Goal: Check status

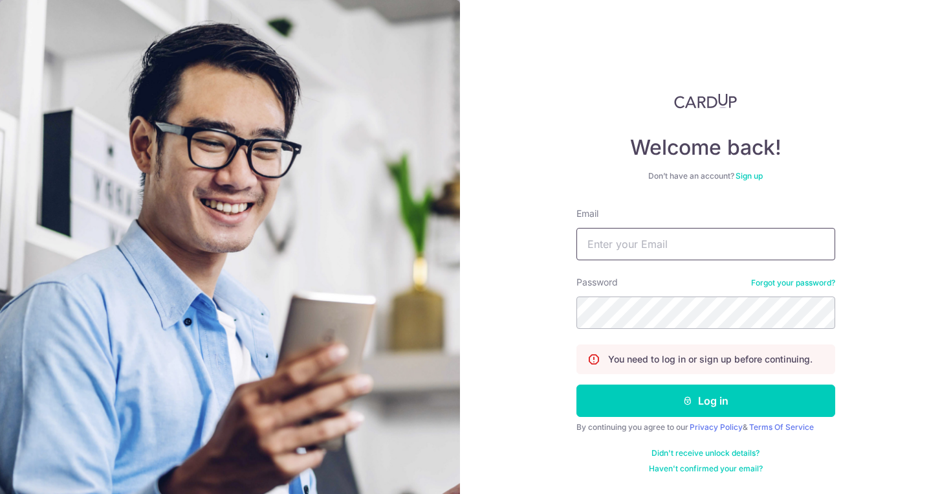
type input "[EMAIL_ADDRESS][DOMAIN_NAME]"
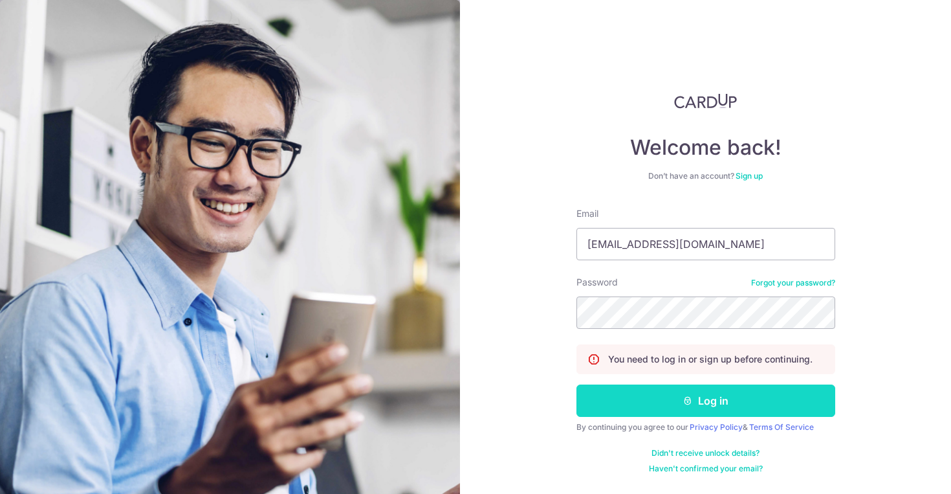
click at [673, 410] on button "Log in" at bounding box center [706, 400] width 259 height 32
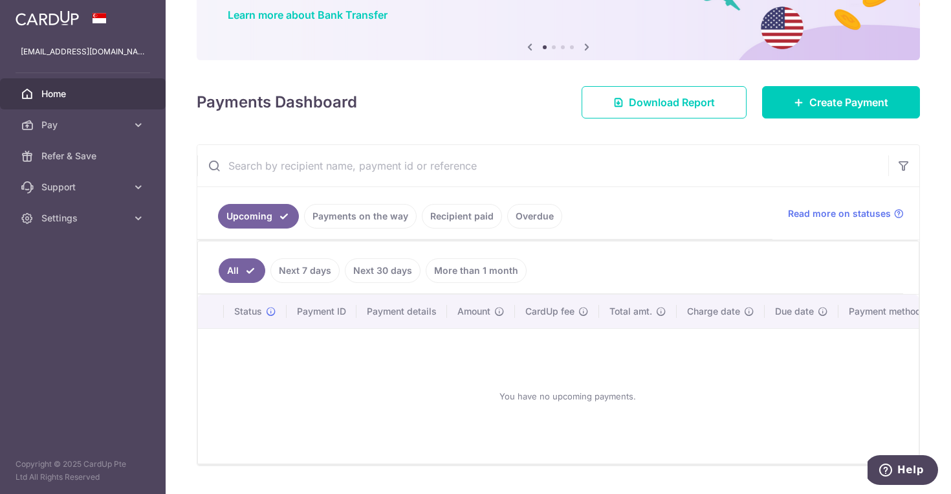
scroll to position [110, 0]
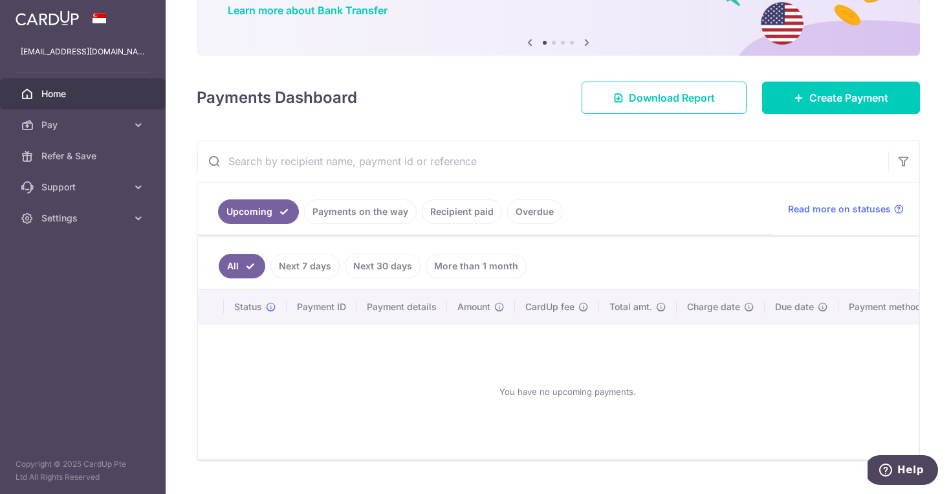
click at [474, 217] on link "Recipient paid" at bounding box center [462, 211] width 80 height 25
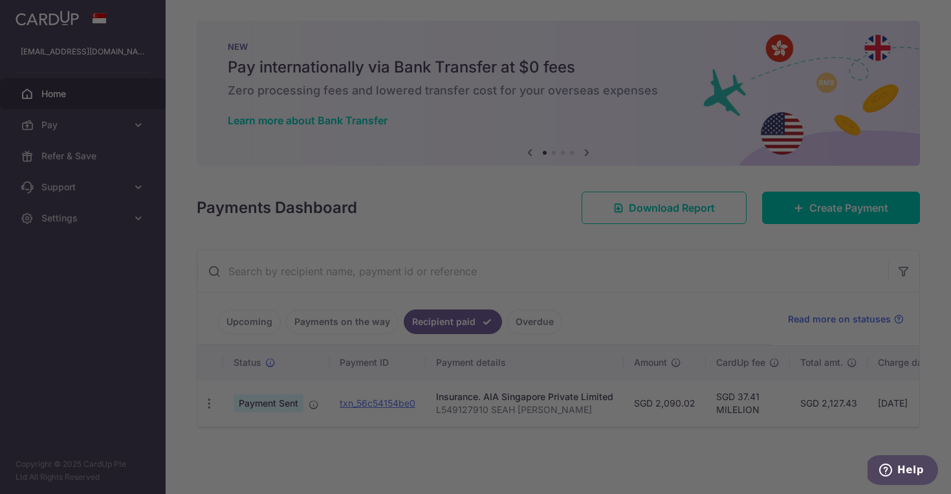
scroll to position [0, 0]
